Goal: Task Accomplishment & Management: Use online tool/utility

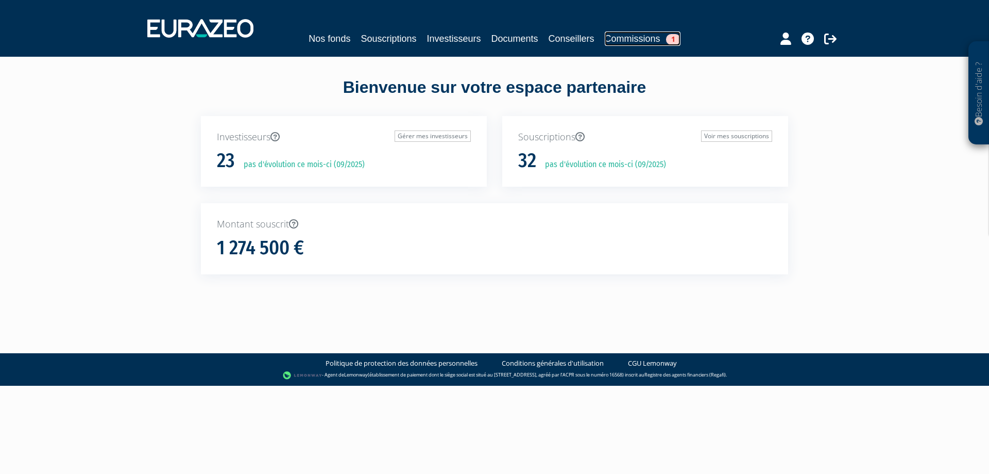
click at [635, 40] on link "Commissions 1" at bounding box center [643, 38] width 76 height 14
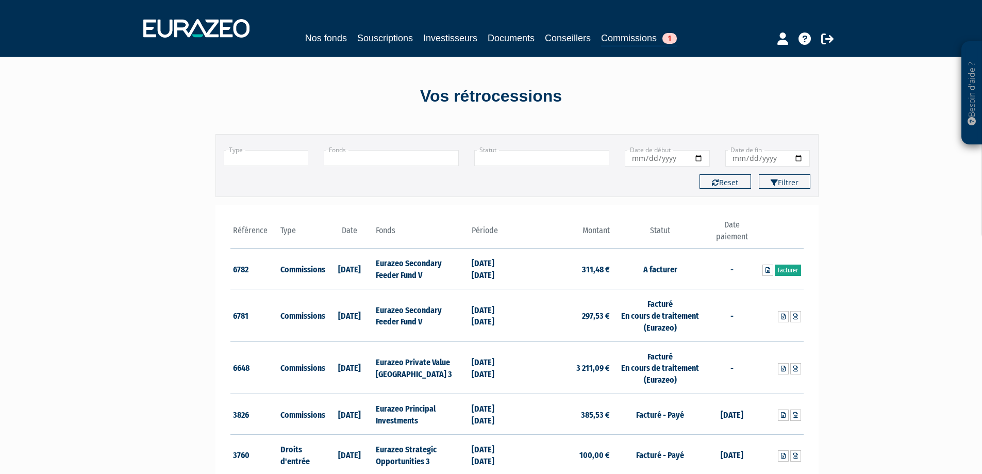
click at [786, 268] on link "Facturer" at bounding box center [787, 269] width 26 height 11
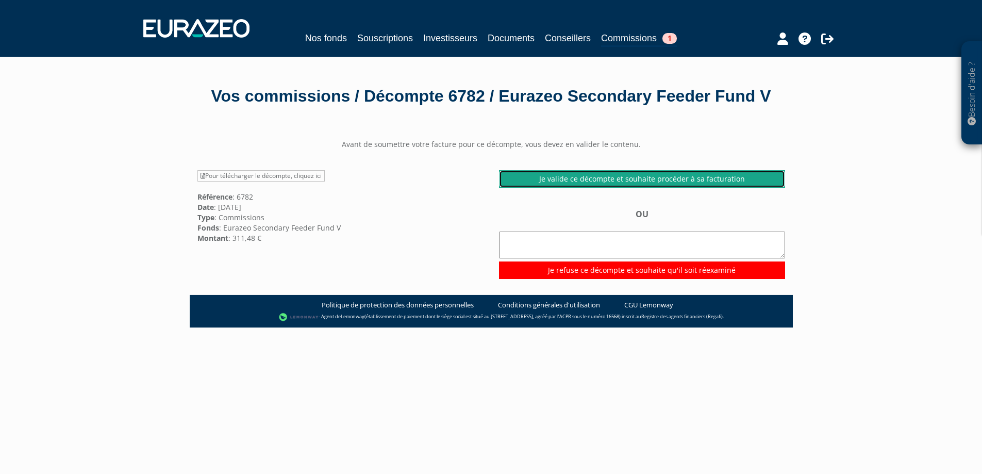
click at [656, 188] on link "Je valide ce décompte et souhaite procéder à sa facturation" at bounding box center [642, 179] width 286 height 18
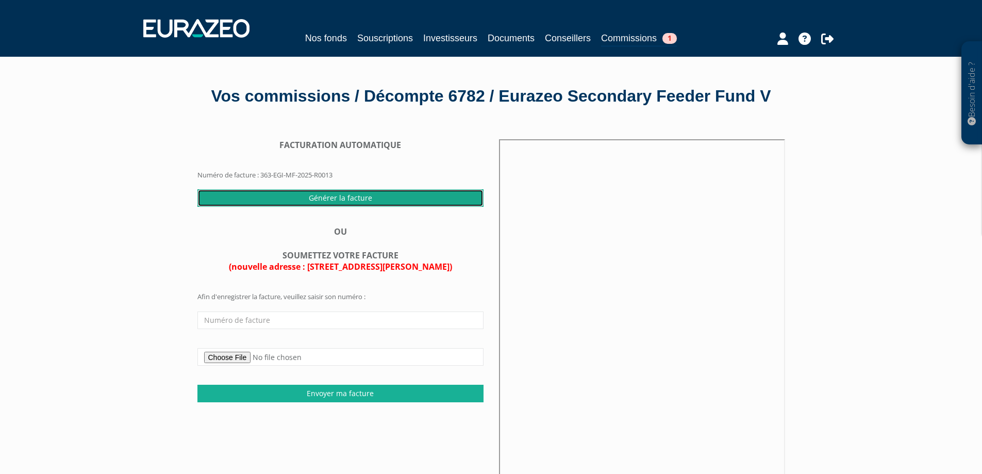
click at [334, 207] on input "Générer la facture" at bounding box center [340, 198] width 286 height 18
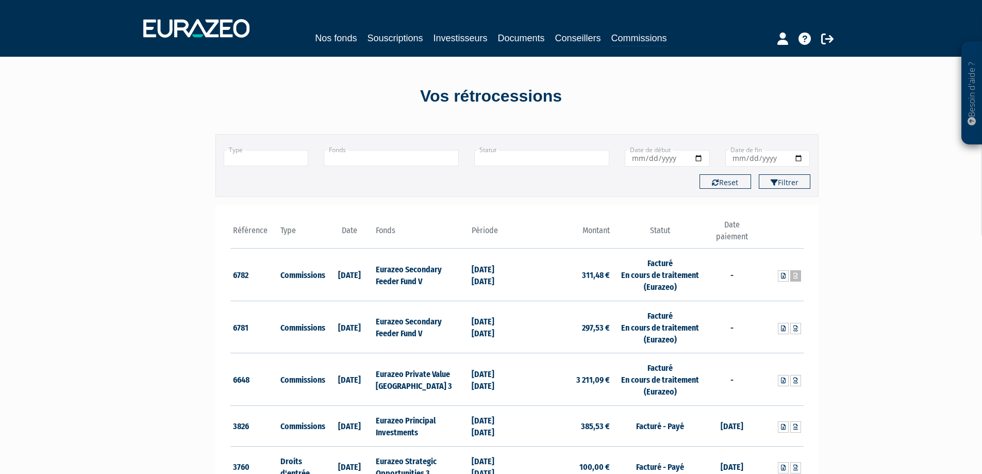
click at [794, 278] on icon at bounding box center [795, 276] width 5 height 6
